Goal: Information Seeking & Learning: Check status

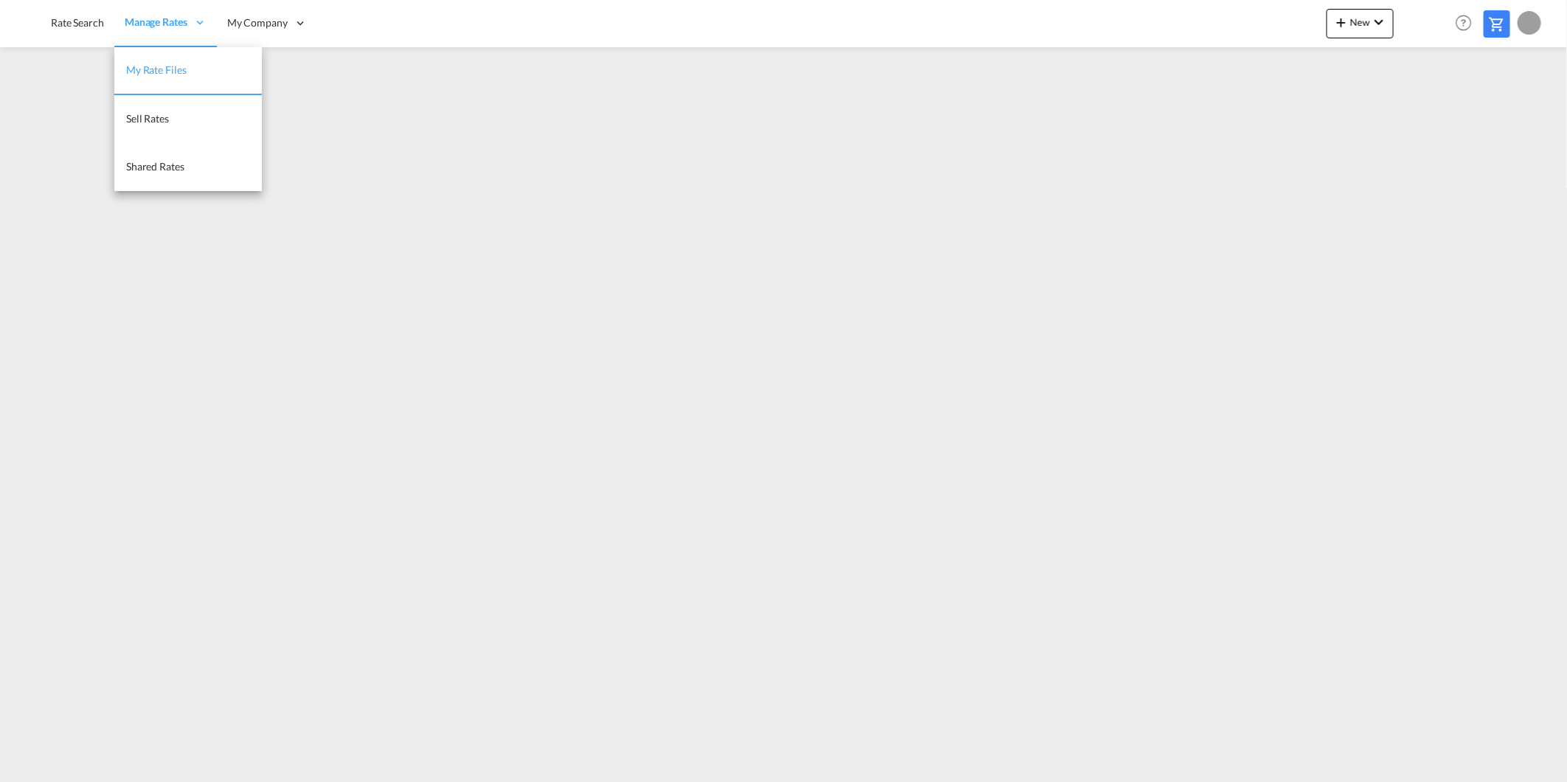
click at [176, 72] on span "My Rate Files" at bounding box center [156, 69] width 60 height 13
click at [156, 177] on link "Shared Rates" at bounding box center [188, 167] width 148 height 48
click at [162, 66] on span "My Rate Files" at bounding box center [156, 70] width 60 height 13
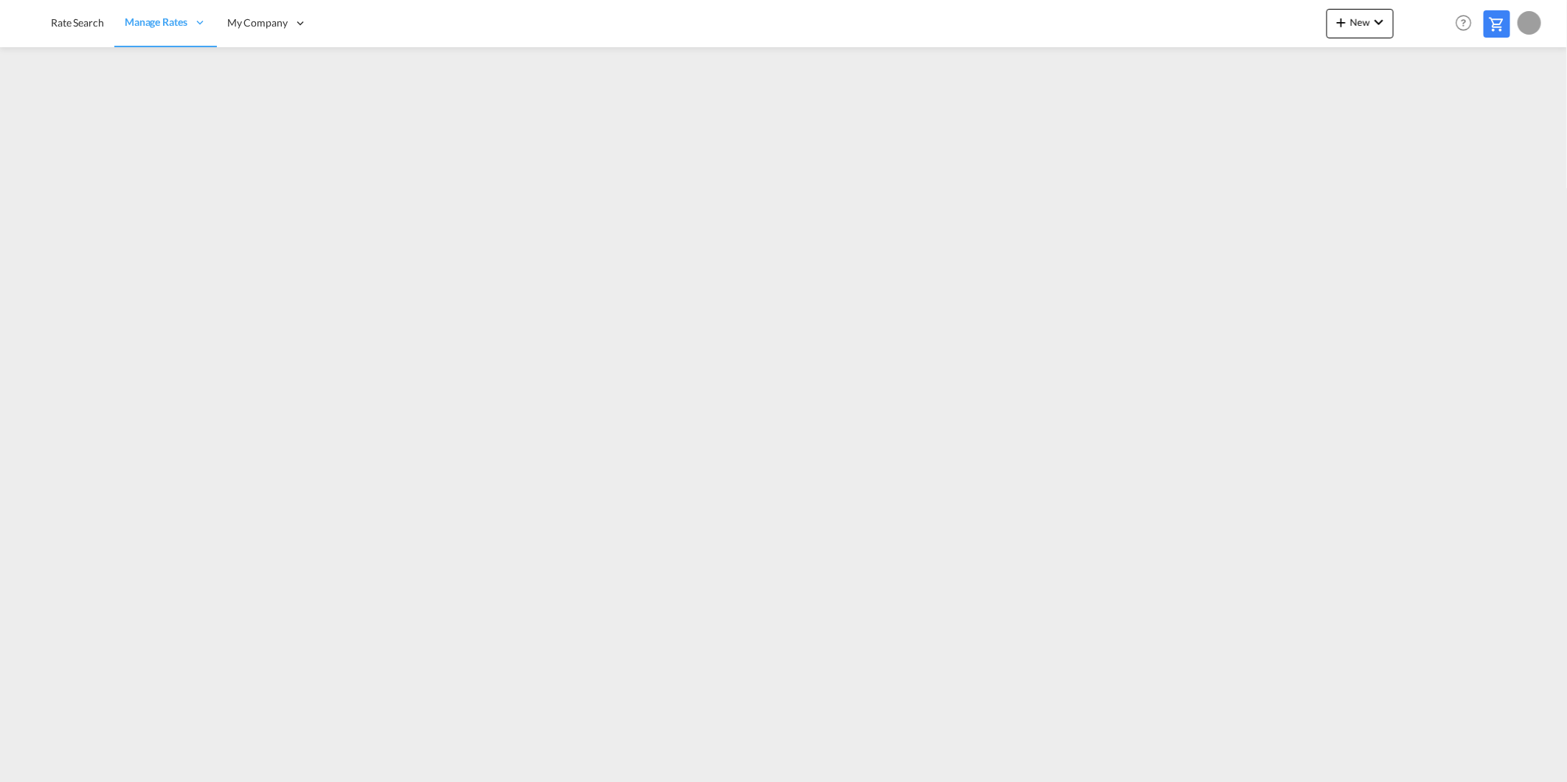
click at [1160, 21] on div "Rate Search Manage Rates My Rate Files Sell Rates Shared Rates My Company" at bounding box center [783, 23] width 1523 height 46
click at [60, 19] on span "Rate Search" at bounding box center [77, 22] width 53 height 13
